Goal: Check status: Check status

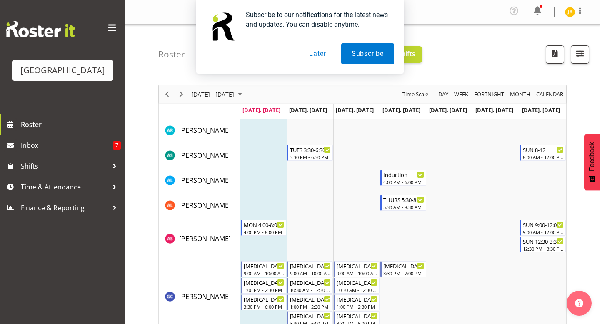
click at [320, 53] on button "Later" at bounding box center [318, 53] width 38 height 21
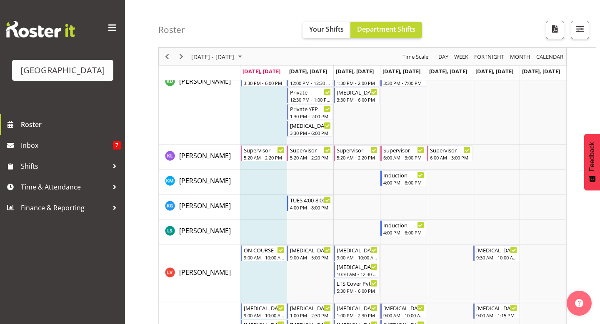
scroll to position [855, 0]
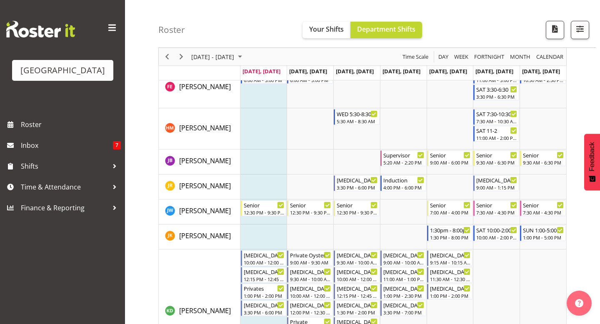
scroll to position [624, 0]
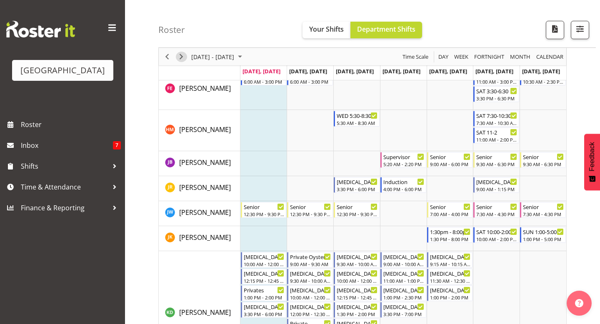
click at [183, 53] on span "Next" at bounding box center [181, 57] width 10 height 10
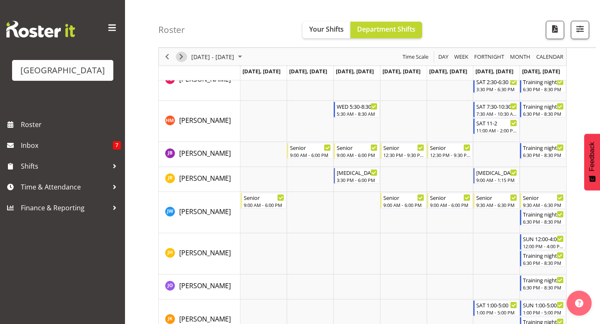
click at [179, 57] on span "Next" at bounding box center [181, 57] width 10 height 10
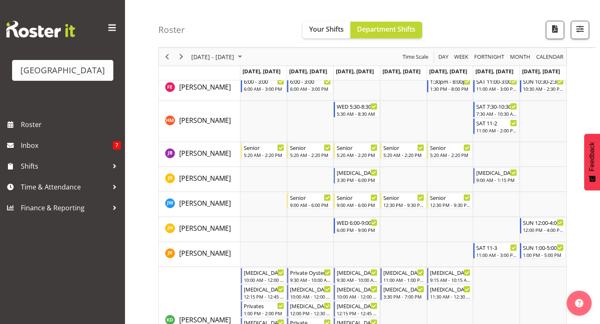
scroll to position [488, 0]
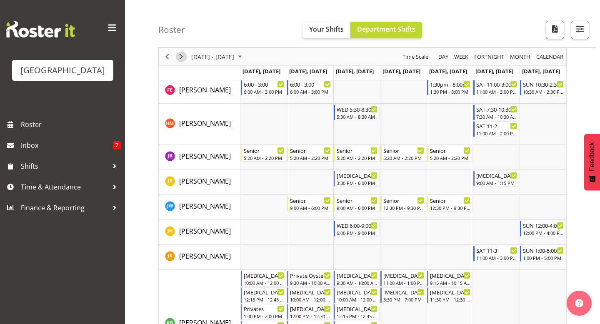
click at [180, 56] on span "Next" at bounding box center [181, 57] width 10 height 10
